Goal: Information Seeking & Learning: Learn about a topic

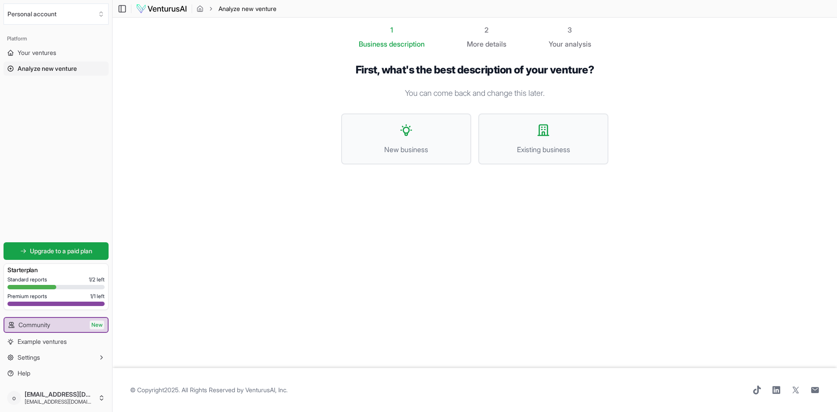
click at [10, 69] on icon at bounding box center [10, 68] width 5 height 5
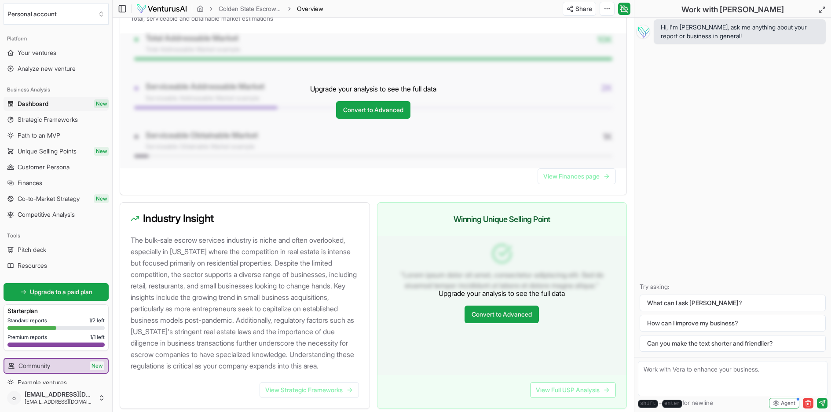
scroll to position [791, 0]
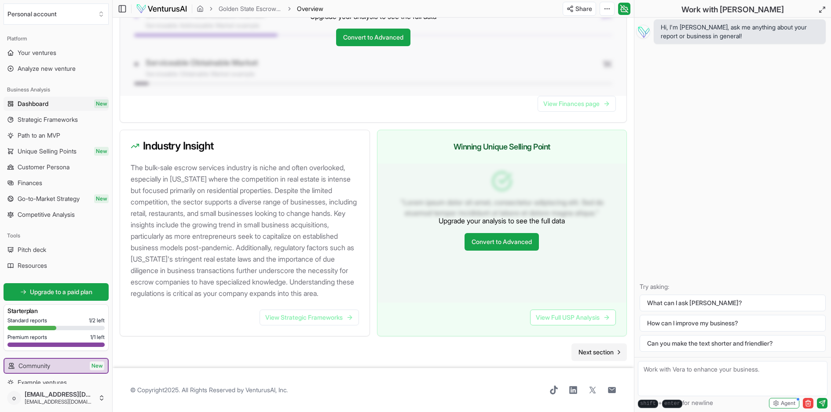
click at [596, 350] on span "Next section" at bounding box center [595, 352] width 35 height 9
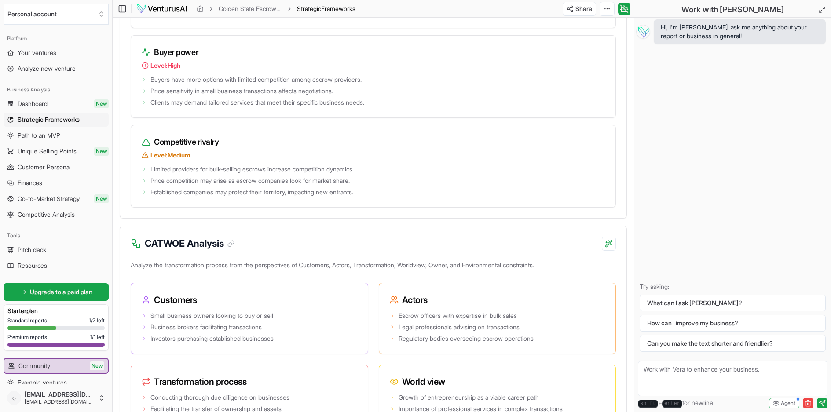
scroll to position [1756, 0]
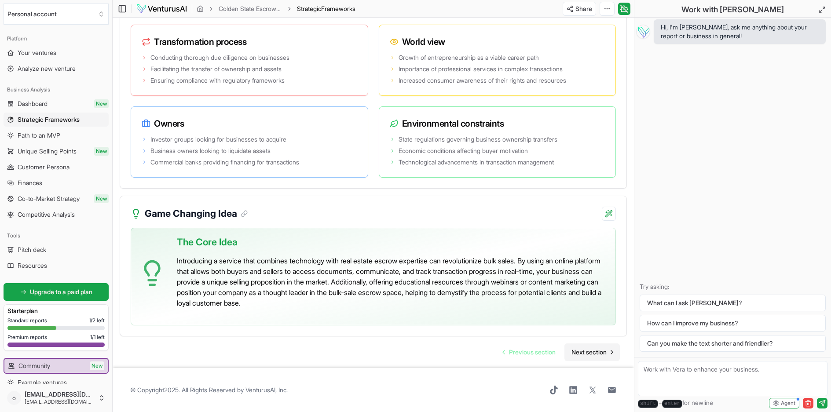
click at [594, 353] on span "Next section" at bounding box center [588, 352] width 35 height 9
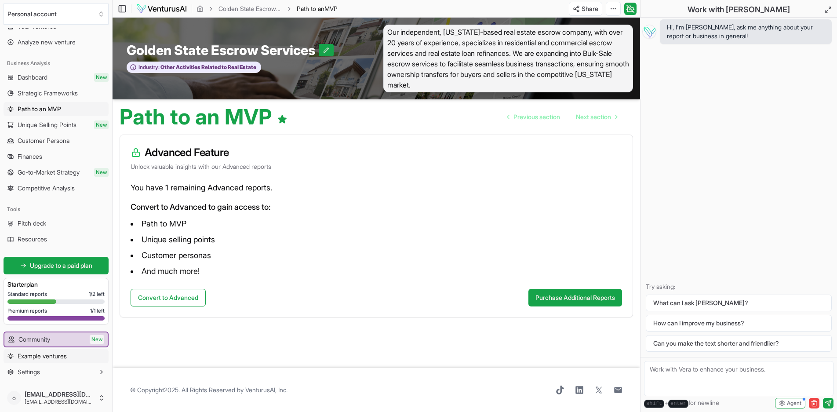
scroll to position [41, 0]
